Goal: Browse casually: Explore the website without a specific task or goal

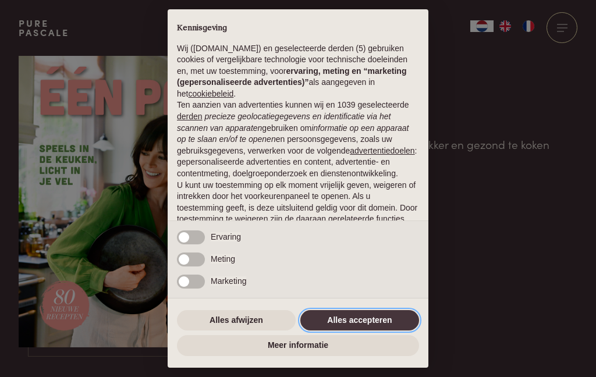
click at [361, 326] on button "Alles accepteren" at bounding box center [359, 320] width 119 height 21
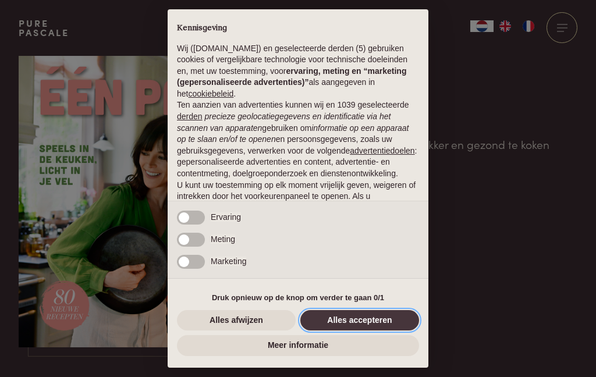
scroll to position [83, 0]
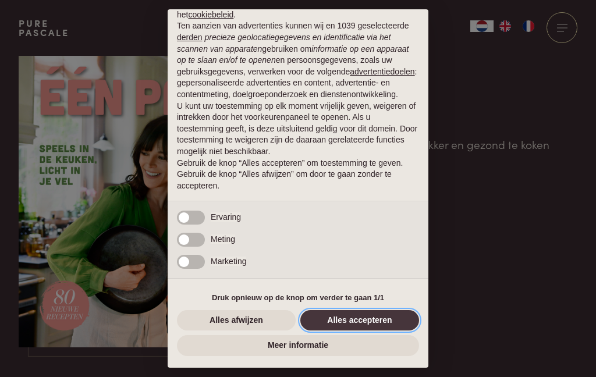
click at [358, 327] on button "Alles accepteren" at bounding box center [359, 320] width 119 height 21
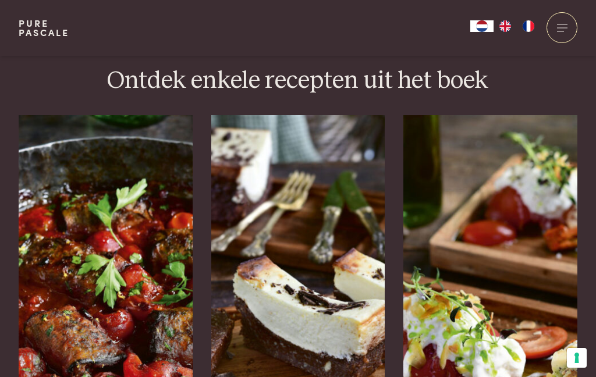
scroll to position [1765, 0]
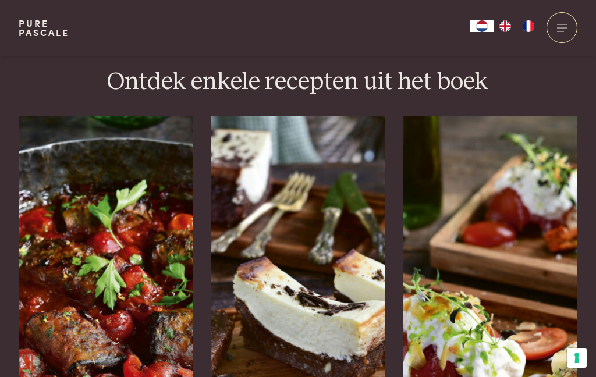
click at [107, 253] on img at bounding box center [106, 290] width 174 height 349
click at [328, 250] on img at bounding box center [298, 290] width 174 height 349
click at [519, 238] on img at bounding box center [490, 290] width 174 height 349
